Goal: Find specific page/section: Find specific page/section

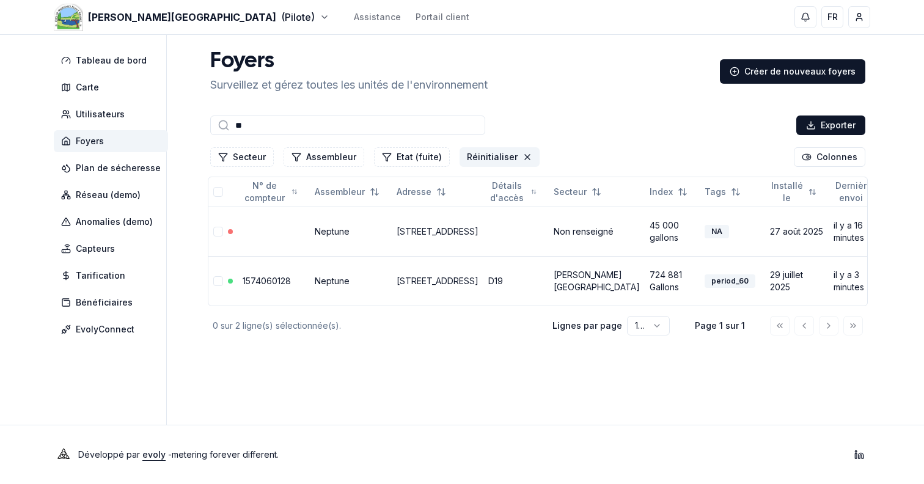
click at [522, 157] on icon "Réinitialiser les filtres" at bounding box center [527, 157] width 10 height 10
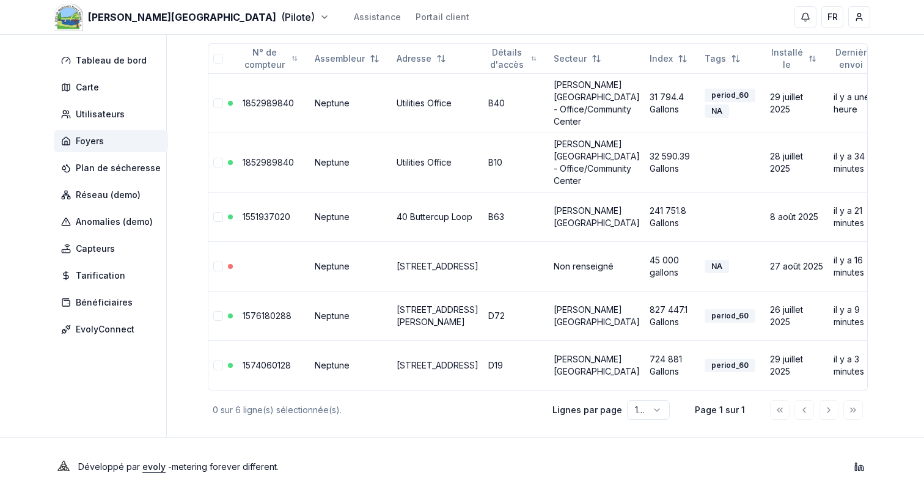
scroll to position [145, 0]
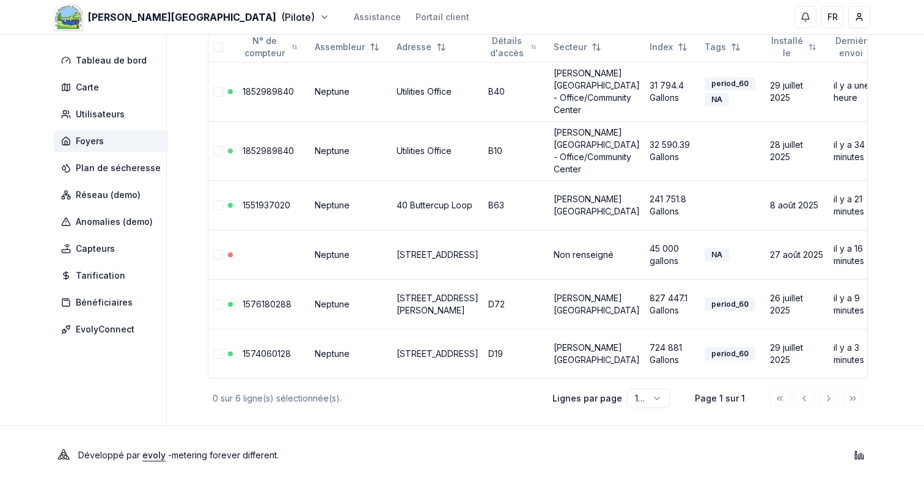
click at [657, 397] on html "[PERSON_NAME][GEOGRAPHIC_DATA] (Pilote) Assistance Portail client FR Sami Table…" at bounding box center [462, 169] width 924 height 629
click at [670, 424] on html "[PERSON_NAME][GEOGRAPHIC_DATA] (Pilote) Assistance Portail client FR Sami Table…" at bounding box center [462, 169] width 924 height 629
